Goal: Check status: Check status

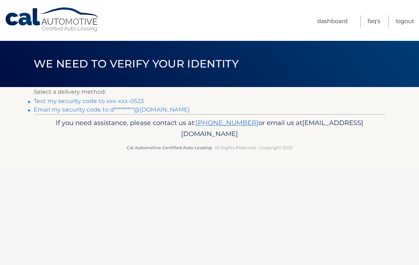
click at [126, 102] on link "Text my security code to xxx-xxx-0523" at bounding box center [89, 101] width 110 height 7
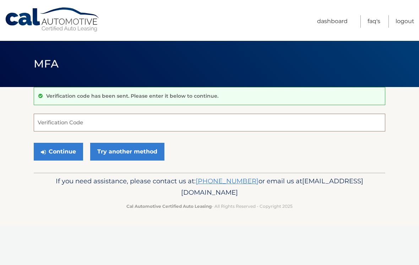
click at [69, 122] on input "Verification Code" at bounding box center [210, 123] width 352 height 18
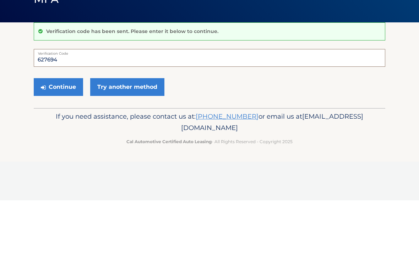
type input "627694"
click at [67, 143] on button "Continue" at bounding box center [58, 152] width 49 height 18
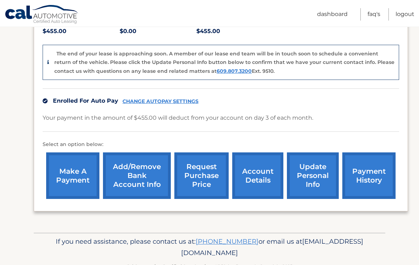
scroll to position [169, 0]
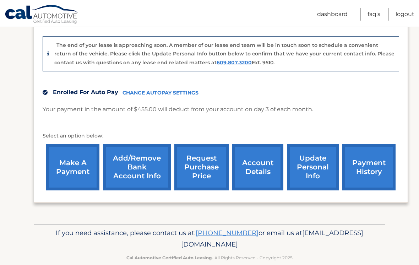
click at [264, 171] on link "account details" at bounding box center [257, 167] width 51 height 47
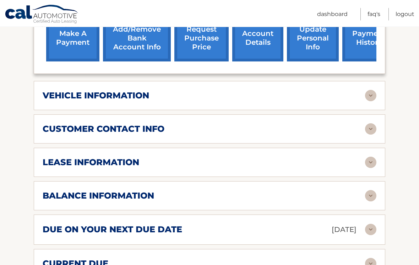
scroll to position [265, 0]
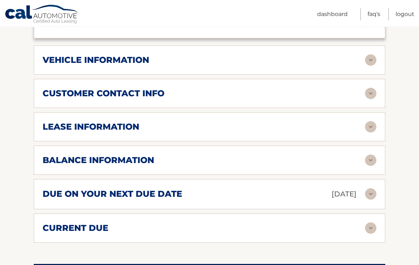
click at [305, 123] on div "lease information" at bounding box center [204, 127] width 323 height 11
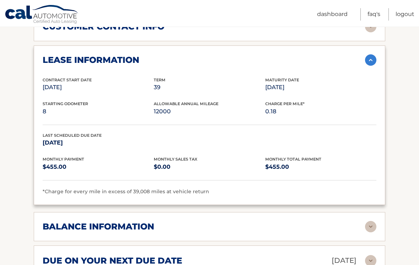
scroll to position [366, 0]
click at [354, 227] on div "balance information" at bounding box center [204, 227] width 323 height 11
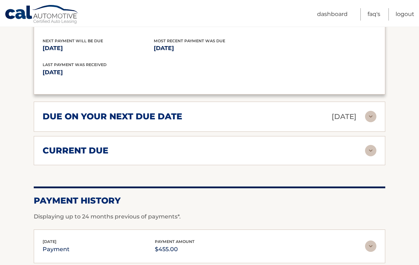
scroll to position [605, 0]
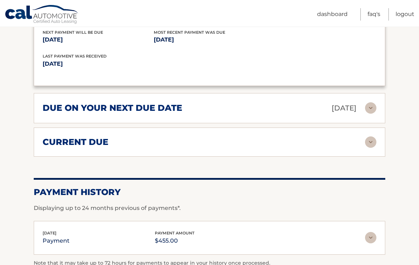
click at [333, 107] on p "[DATE]" at bounding box center [344, 108] width 25 height 12
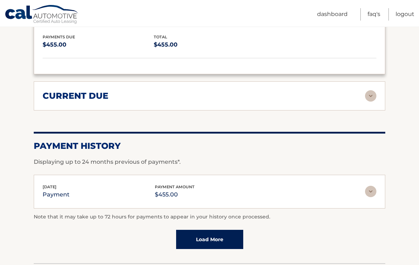
scroll to position [721, 0]
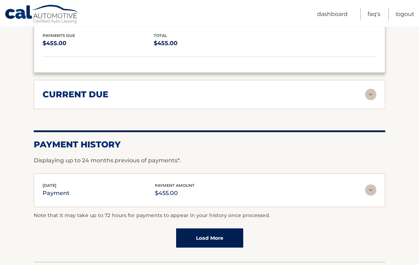
click at [365, 97] on img at bounding box center [370, 94] width 11 height 11
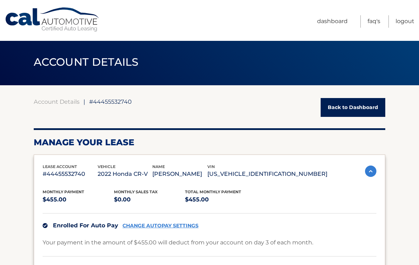
scroll to position [1, 0]
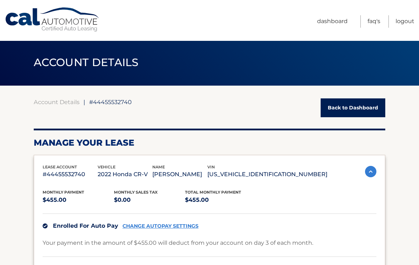
click at [363, 107] on link "Back to Dashboard" at bounding box center [353, 107] width 65 height 19
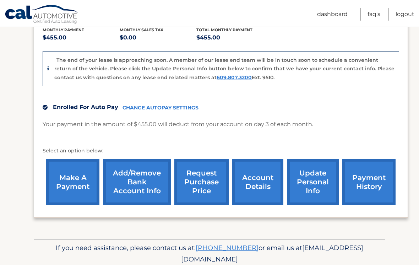
scroll to position [169, 0]
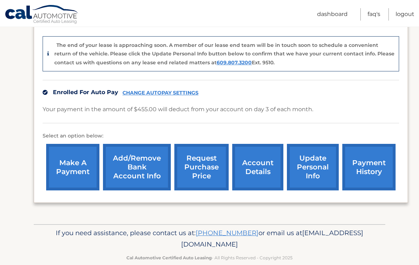
click at [269, 165] on link "account details" at bounding box center [257, 167] width 51 height 47
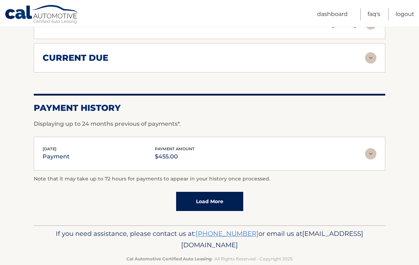
scroll to position [470, 0]
